Goal: Task Accomplishment & Management: Use online tool/utility

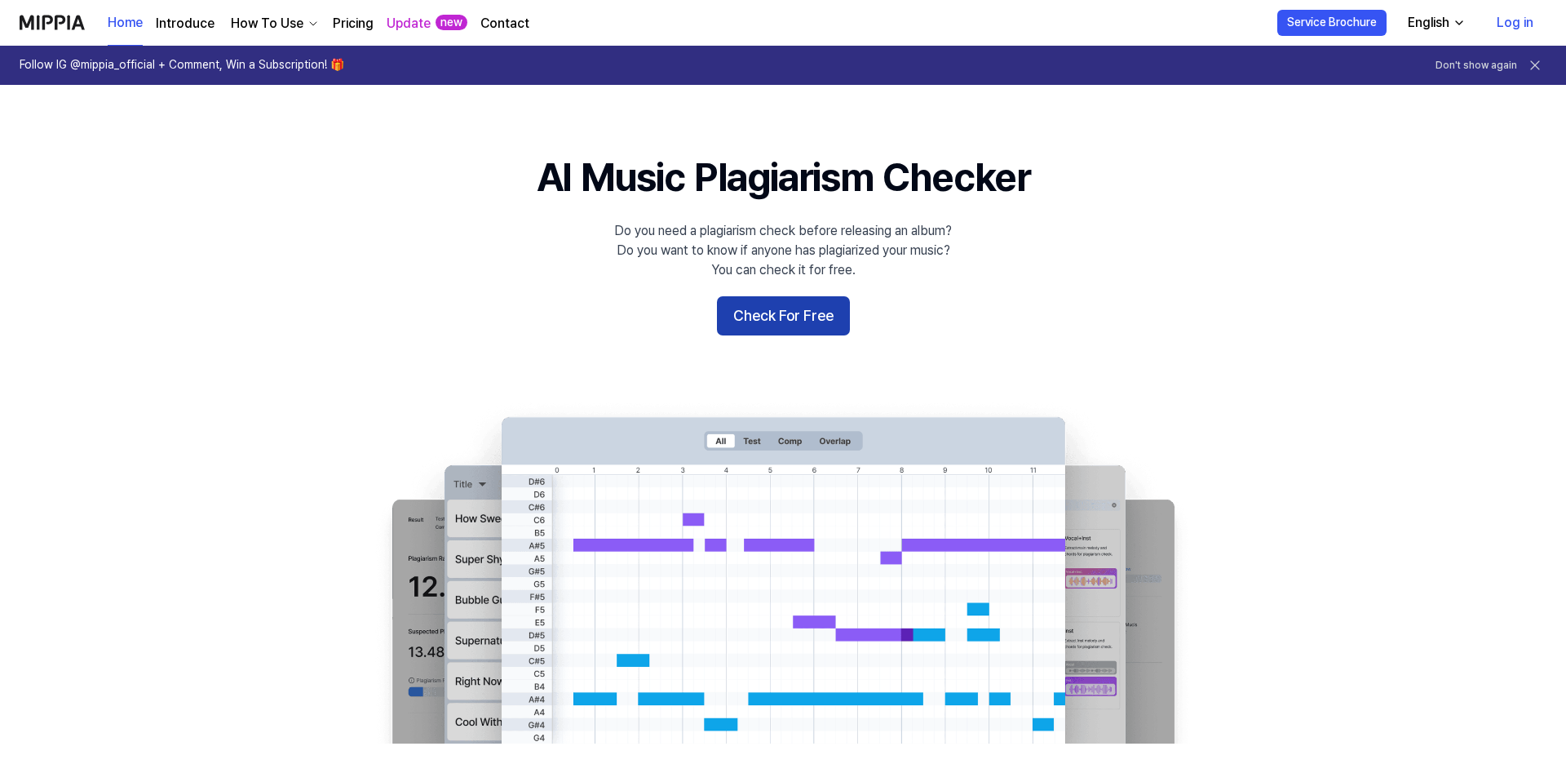
click at [749, 314] on button "Check For Free" at bounding box center [783, 315] width 133 height 39
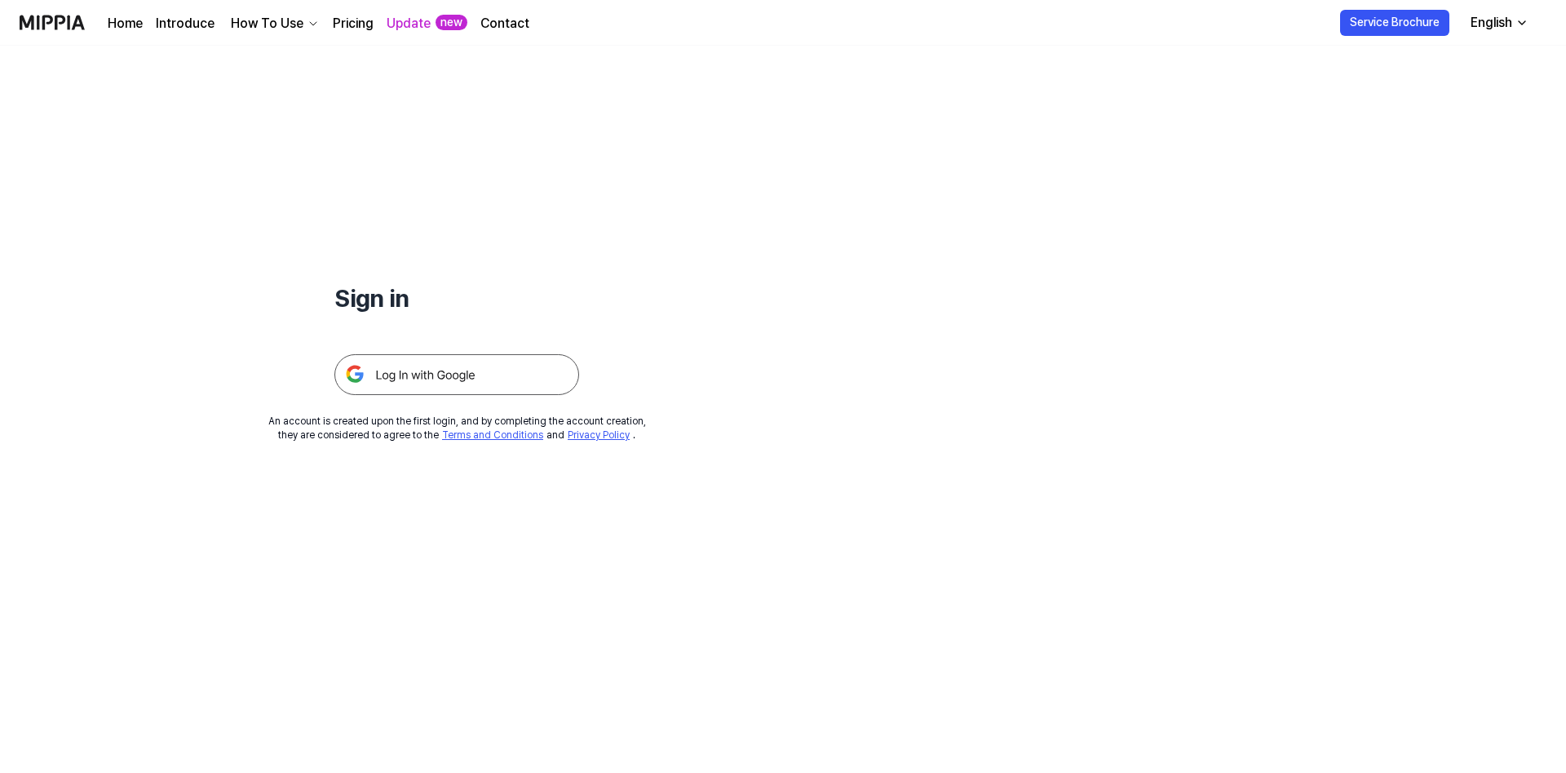
click at [478, 363] on img at bounding box center [456, 374] width 245 height 41
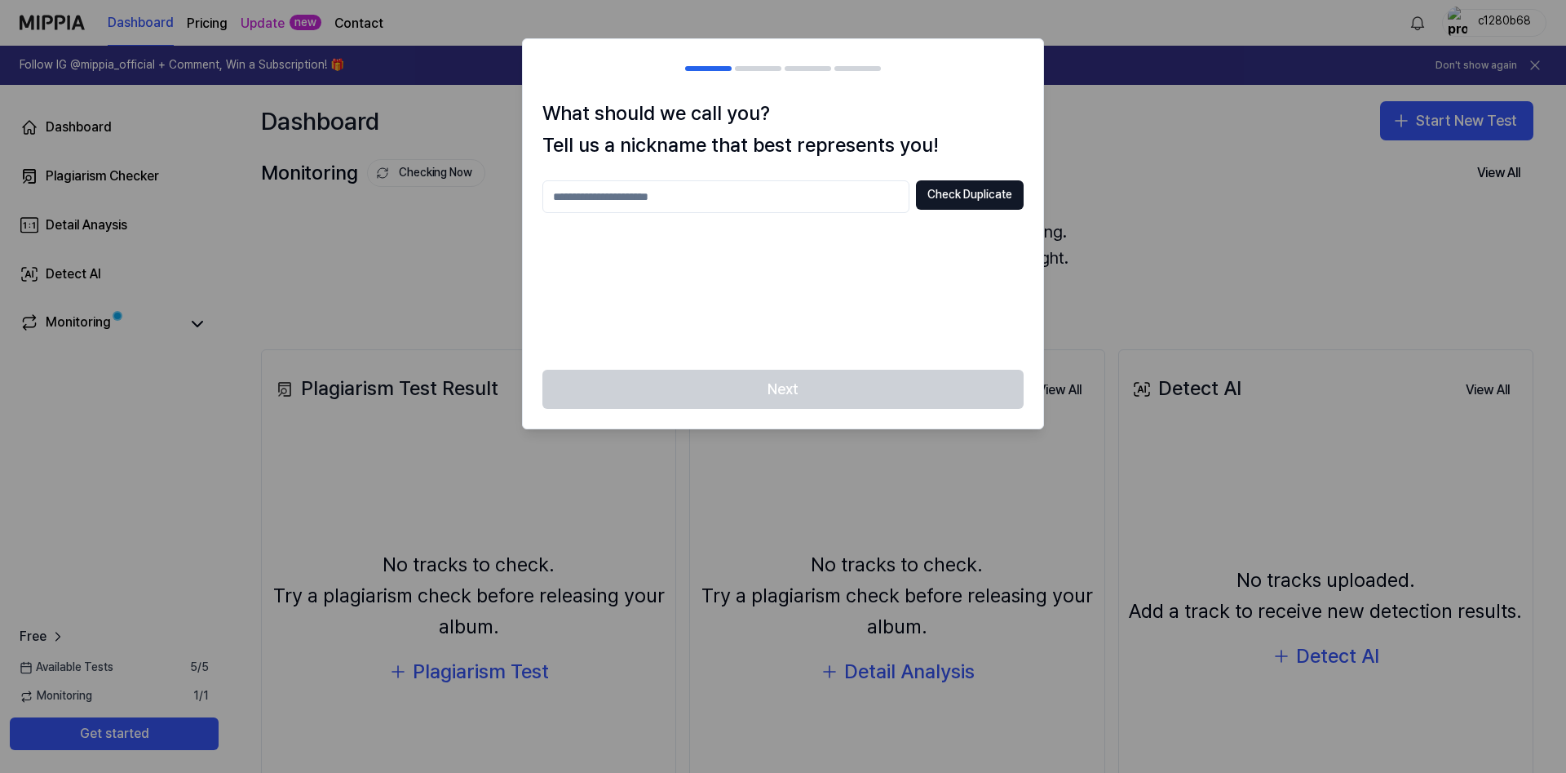
click at [547, 234] on div "Check Duplicate" at bounding box center [782, 265] width 481 height 170
click at [630, 199] on input "text" at bounding box center [725, 196] width 367 height 33
drag, startPoint x: 758, startPoint y: 197, endPoint x: 239, endPoint y: 210, distance: 519.0
click at [542, 211] on input "******" at bounding box center [725, 196] width 367 height 33
type input "******"
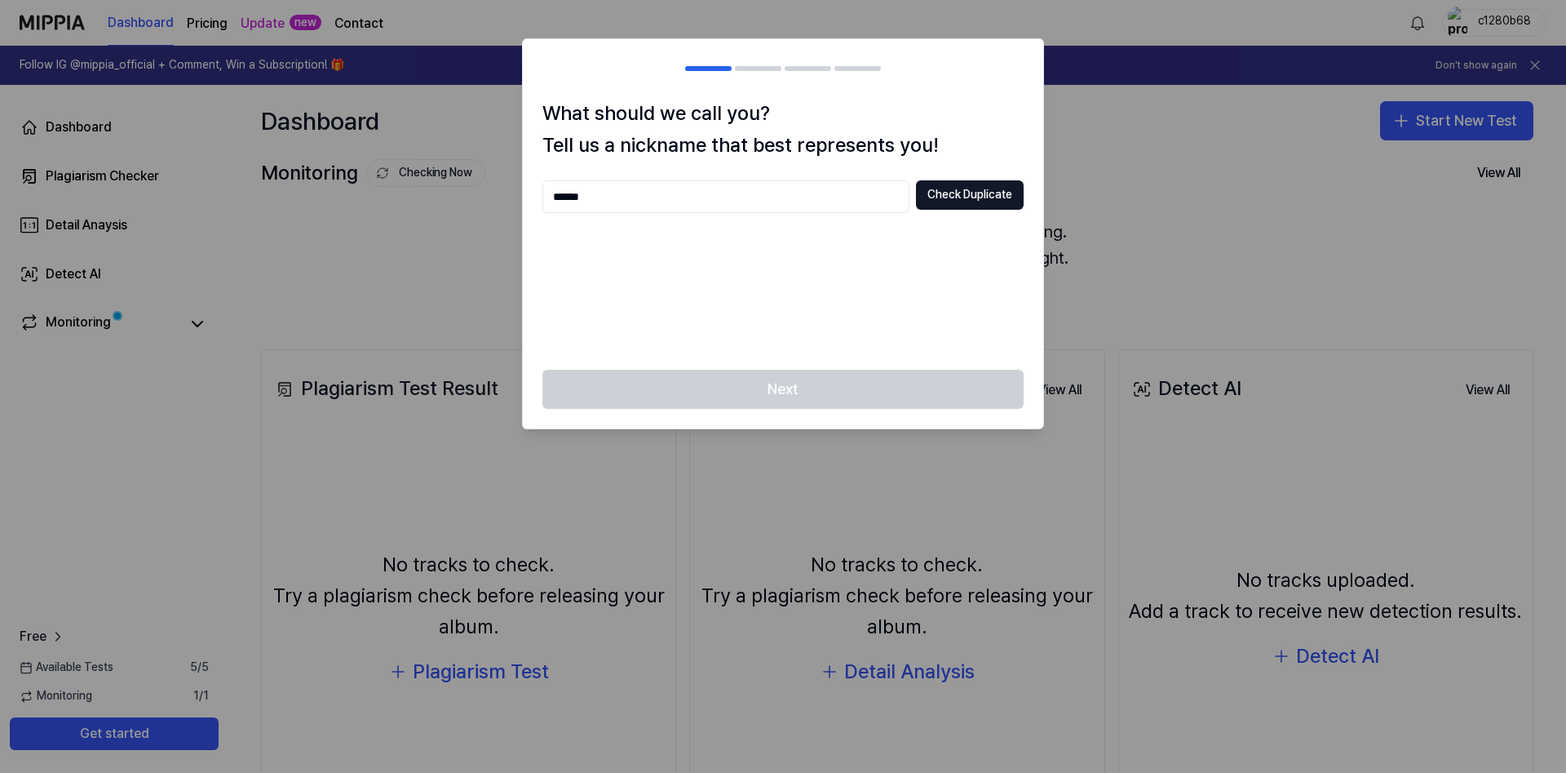
click at [20, 230] on div at bounding box center [783, 386] width 1566 height 773
click at [985, 191] on button "Check Duplicate" at bounding box center [970, 194] width 108 height 29
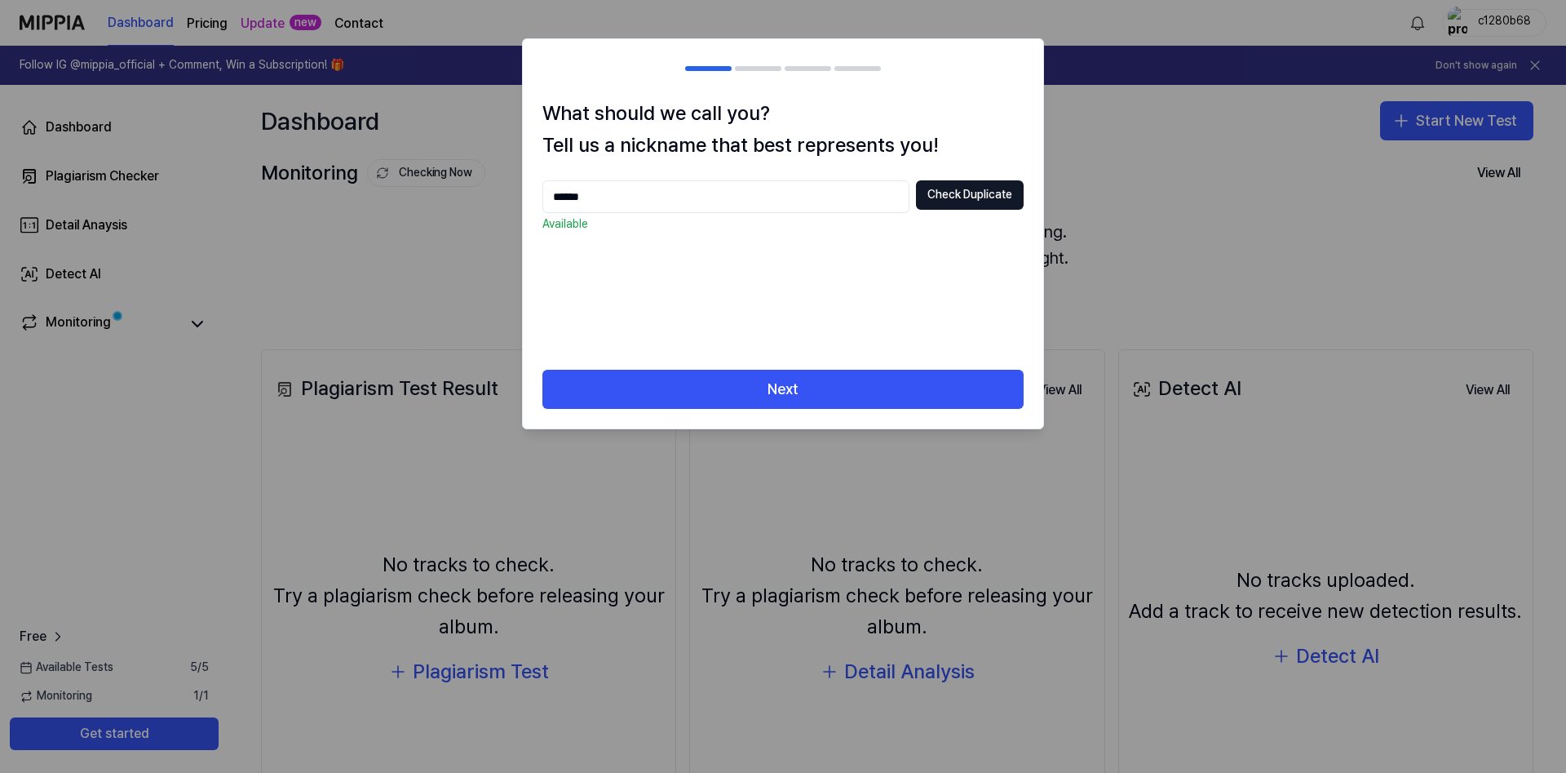
click at [802, 369] on div "What should we call you? Tell us a nickname that best represents you! ****** Ch…" at bounding box center [783, 234] width 520 height 272
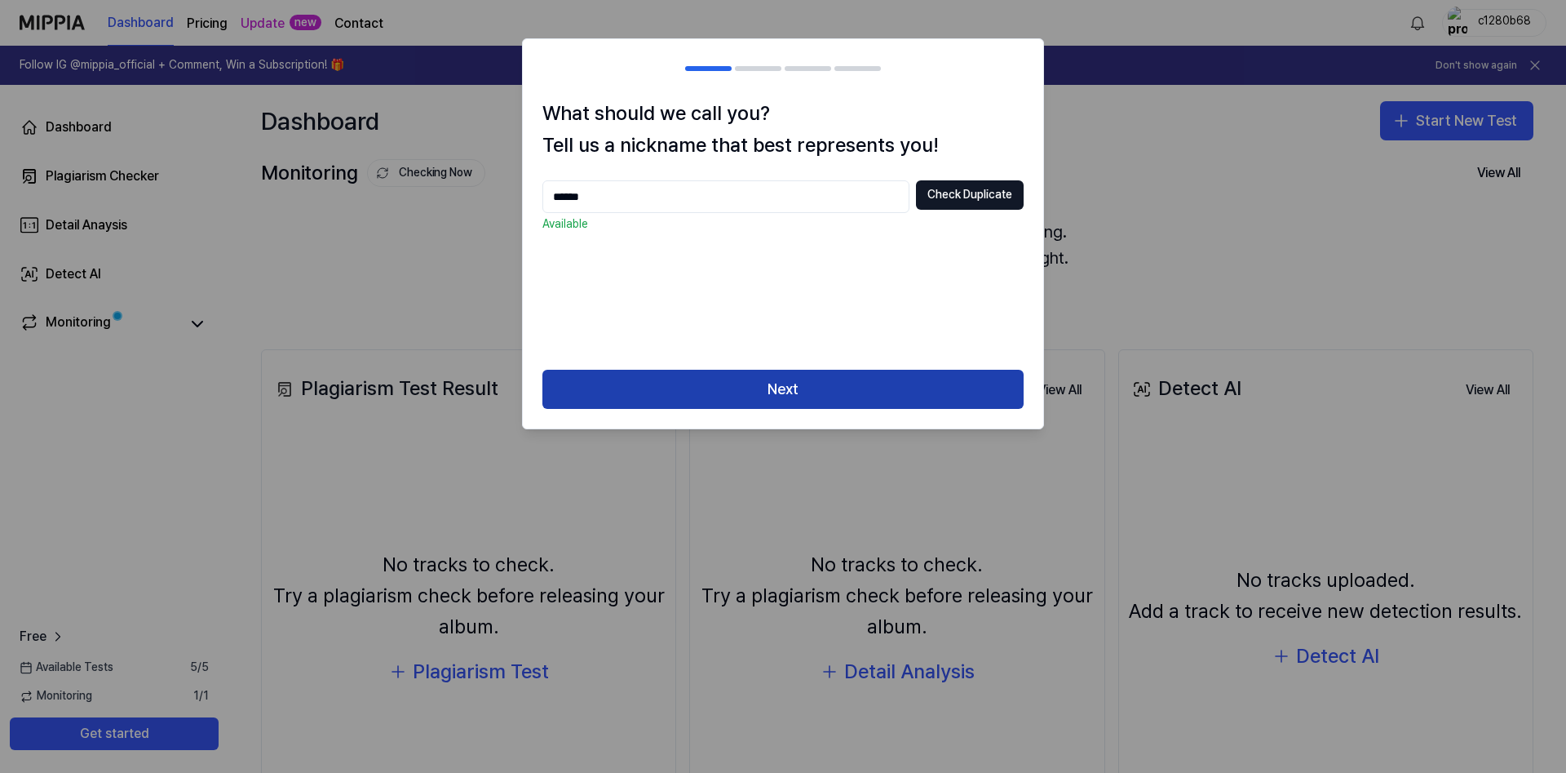
click at [797, 398] on button "Next" at bounding box center [782, 389] width 481 height 39
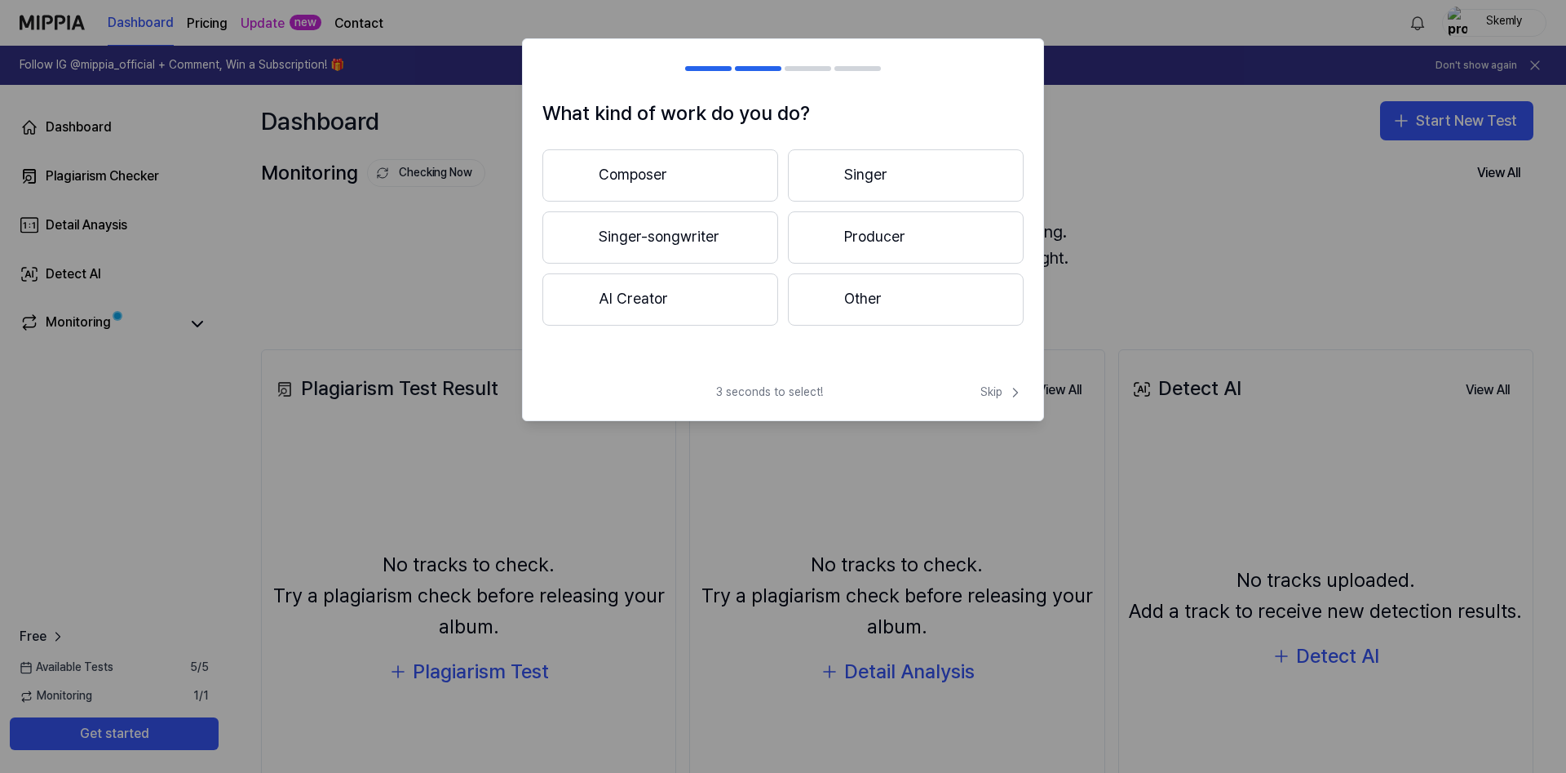
click at [728, 239] on button "Singer-songwriter" at bounding box center [660, 237] width 236 height 52
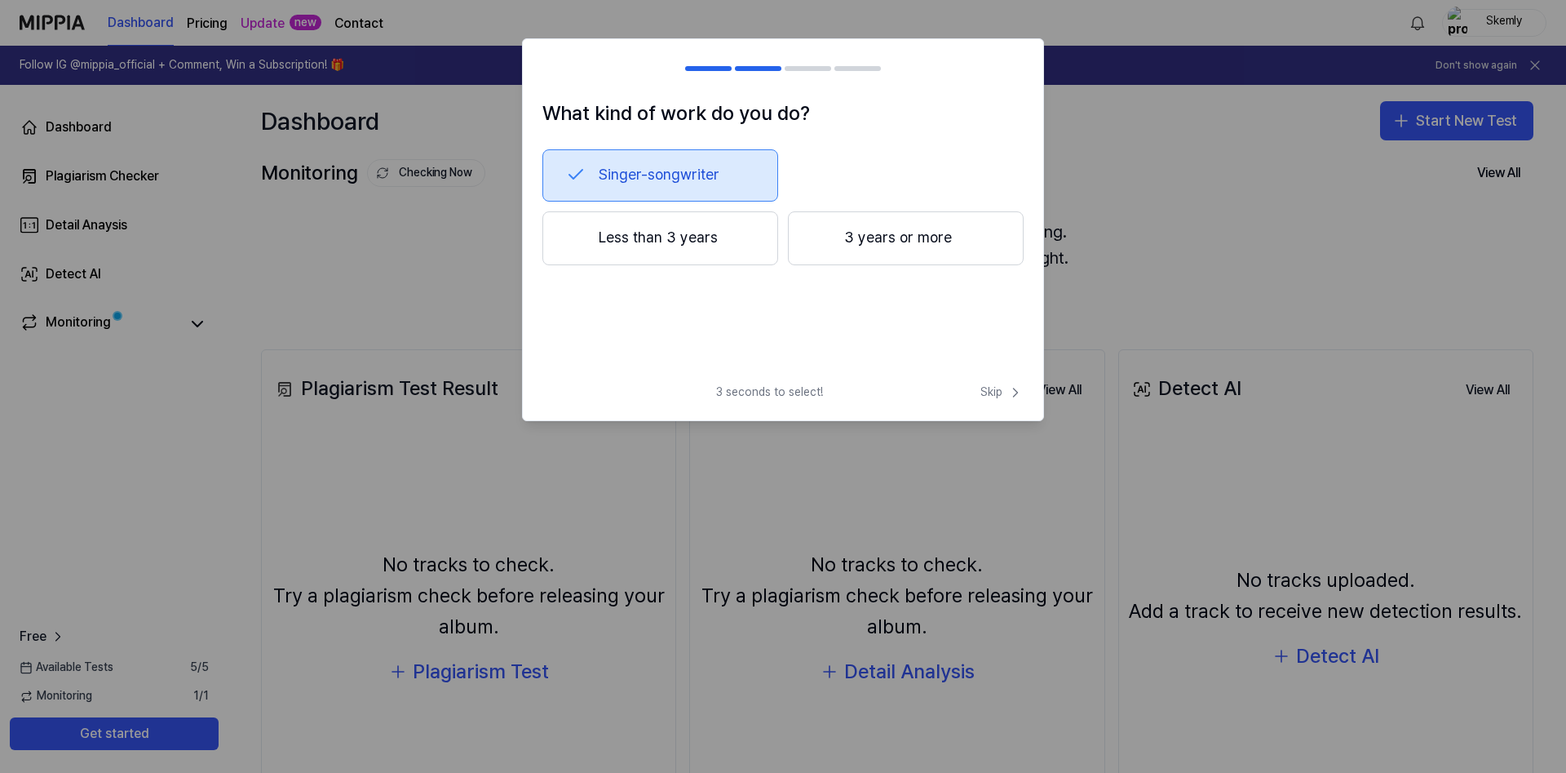
click at [723, 248] on button "Less than 3 years" at bounding box center [660, 238] width 236 height 54
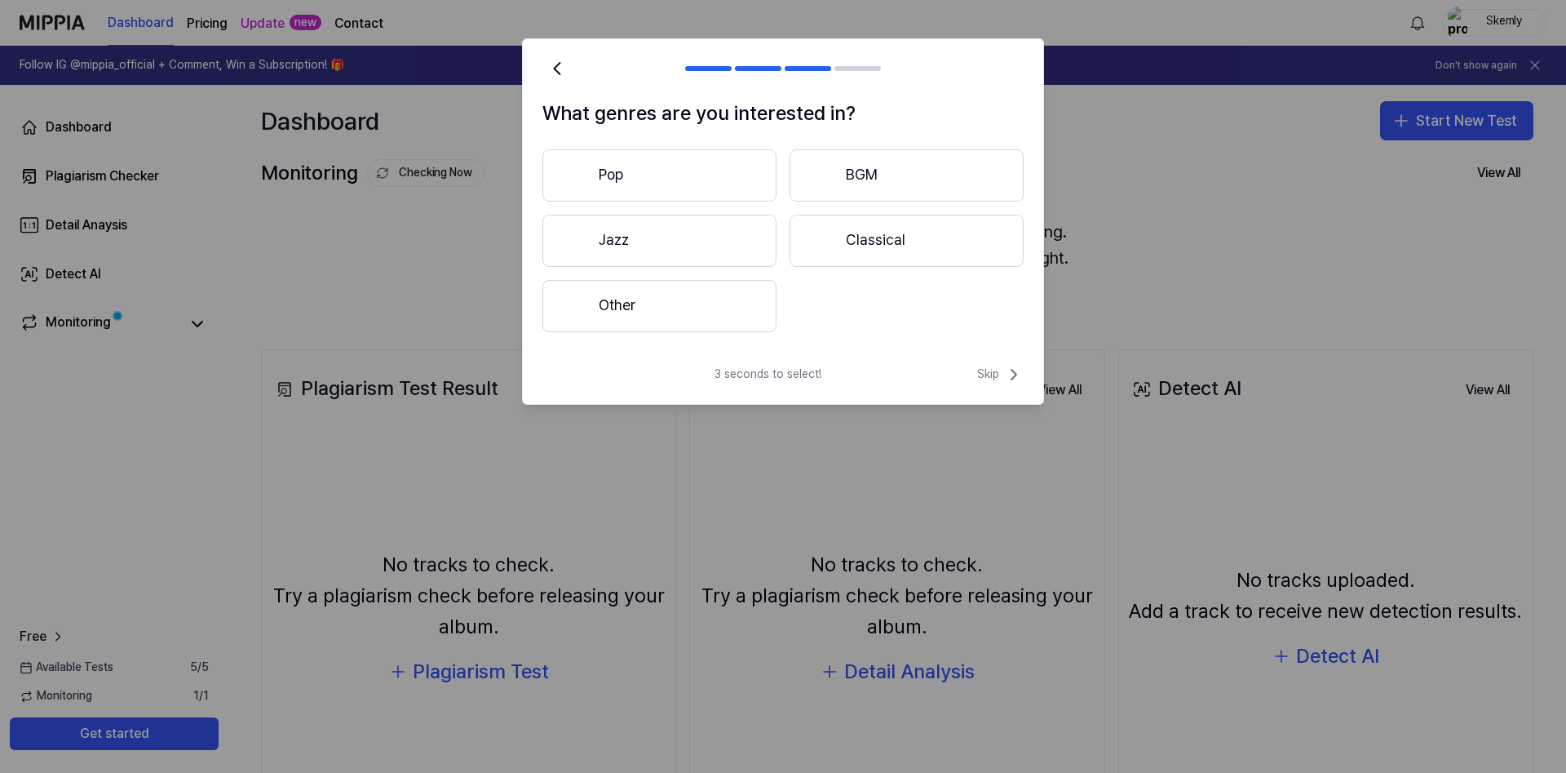
click at [748, 302] on button "Other" at bounding box center [659, 306] width 234 height 52
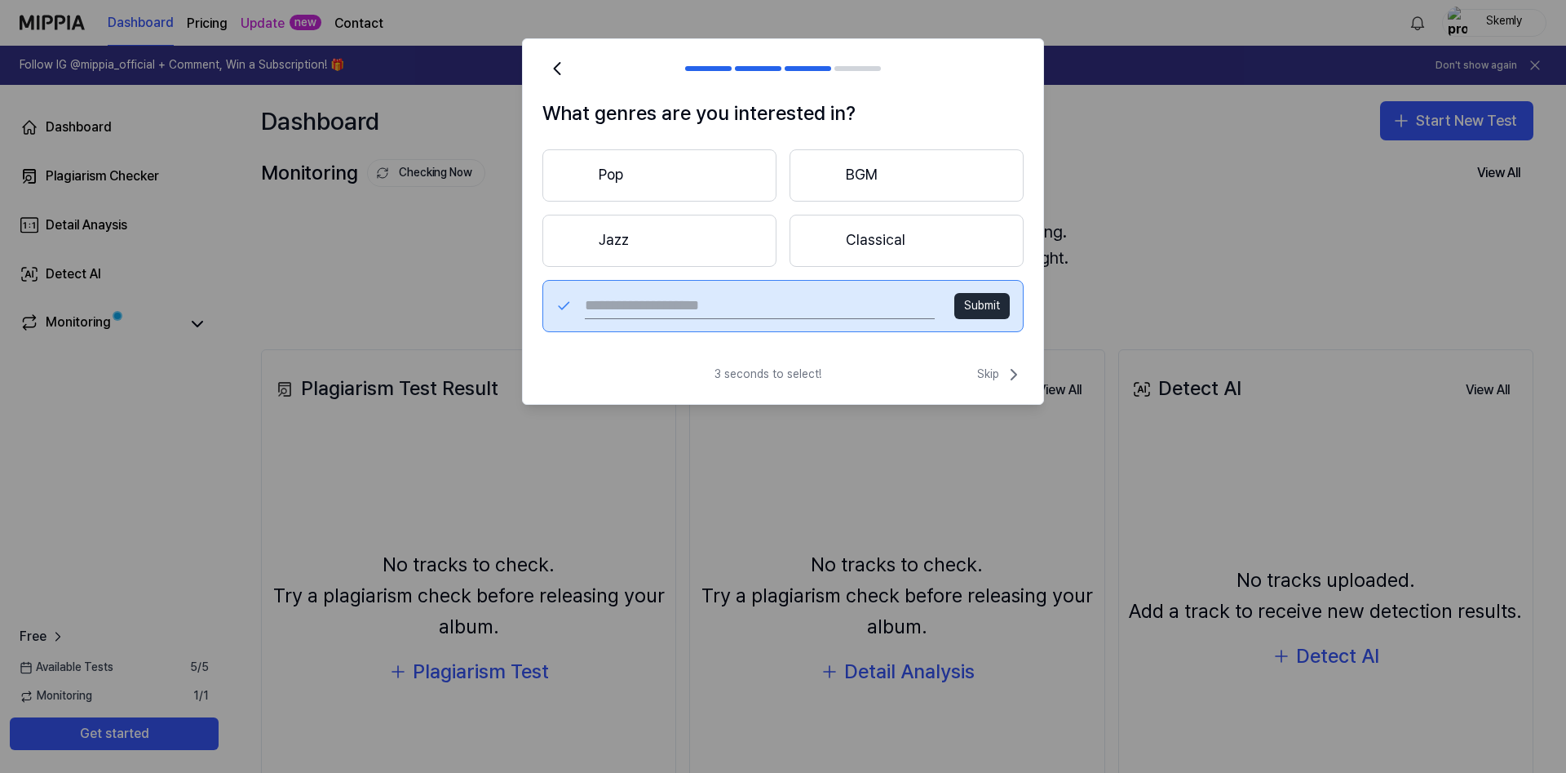
click at [662, 180] on button "Pop" at bounding box center [659, 175] width 234 height 52
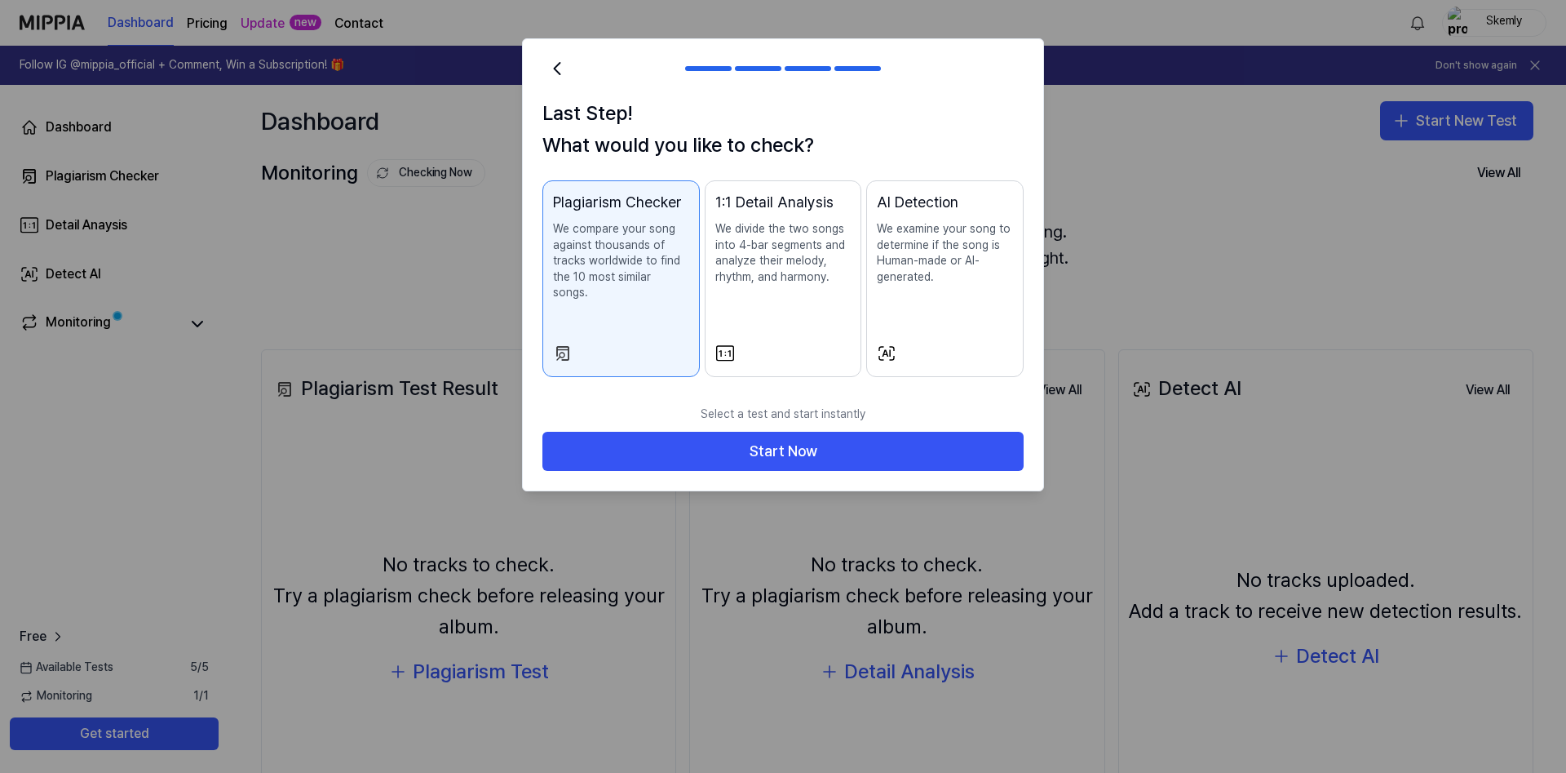
click at [658, 267] on p "We compare your song against thousands of tracks worldwide to find the 10 most …" at bounding box center [621, 261] width 136 height 80
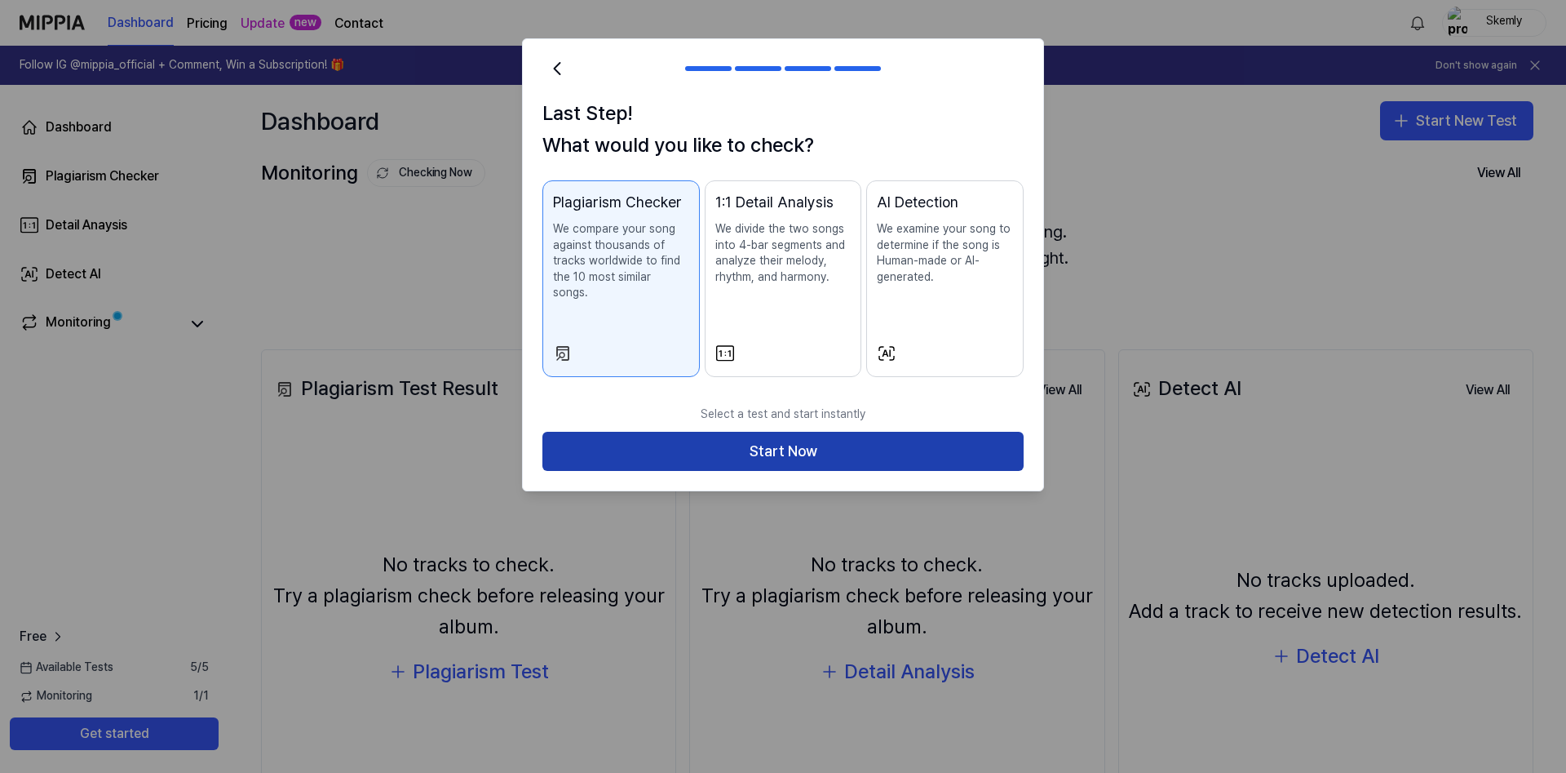
click at [783, 434] on button "Start Now" at bounding box center [782, 451] width 481 height 39
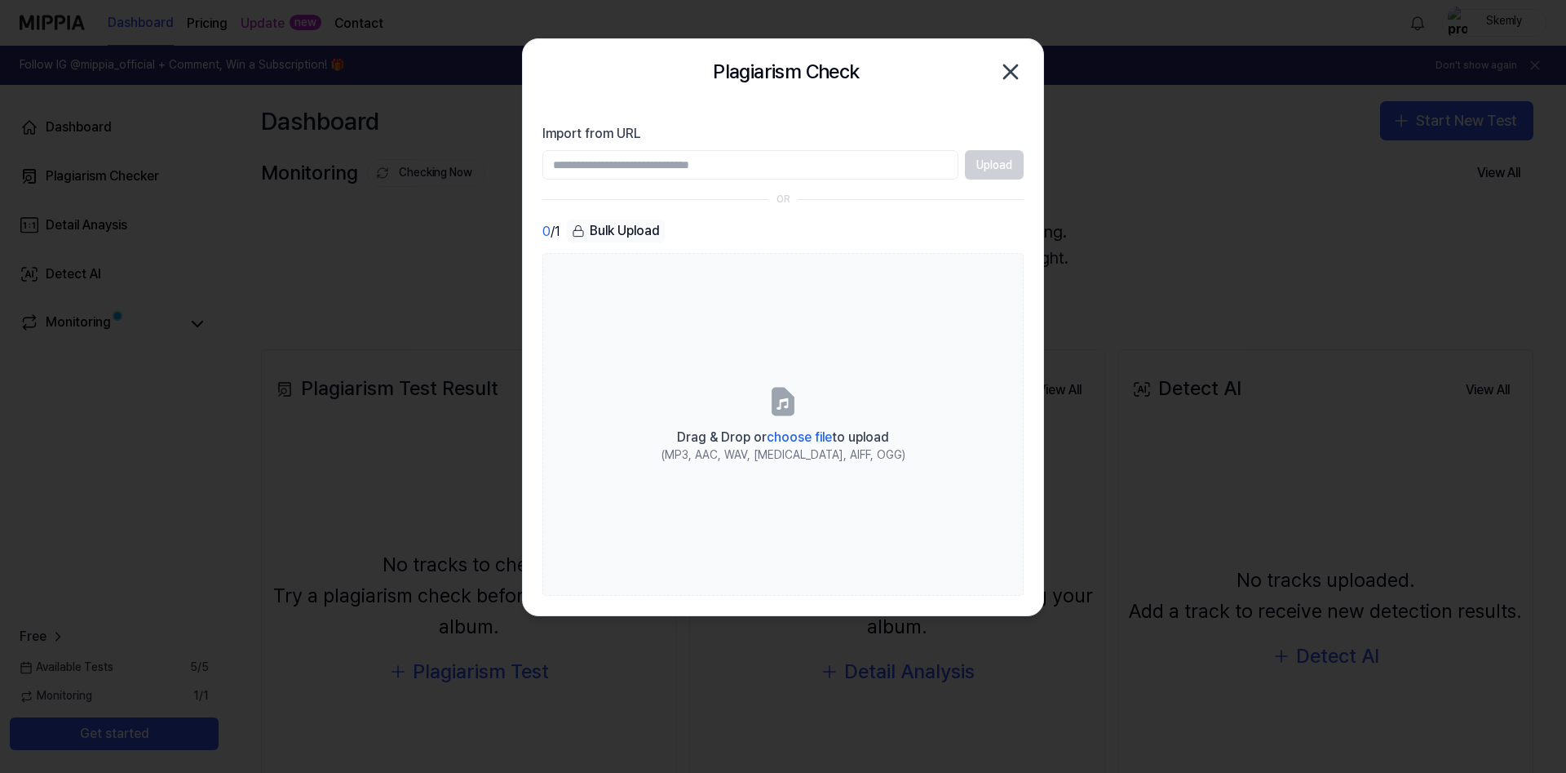
click at [1003, 73] on icon "button" at bounding box center [1011, 72] width 26 height 26
